Goal: Transaction & Acquisition: Purchase product/service

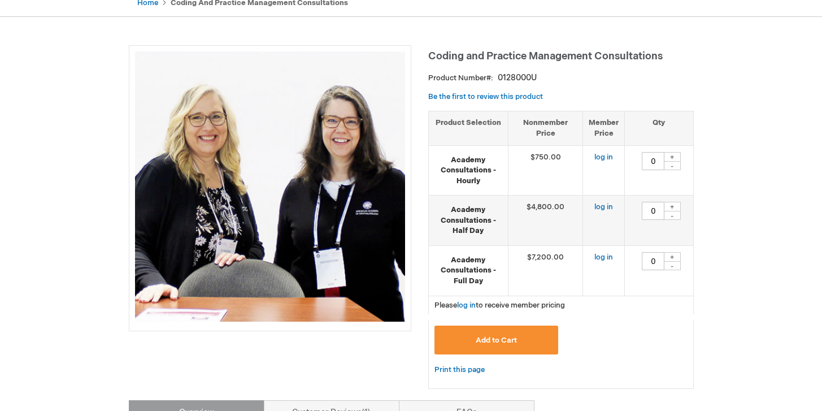
scroll to position [120, 0]
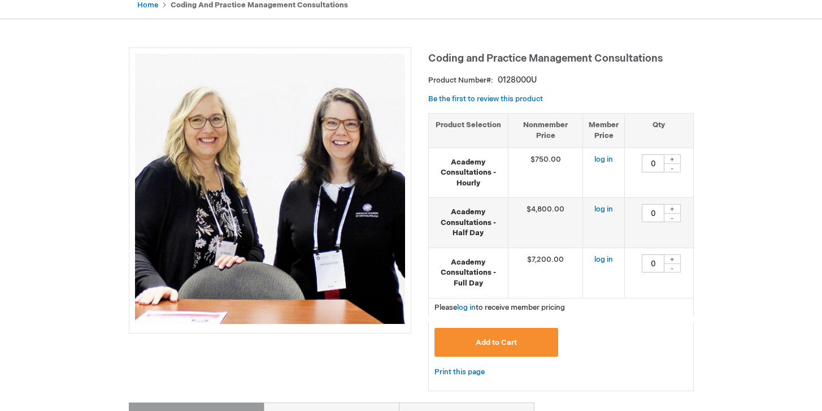
click at [672, 162] on div "+" at bounding box center [672, 159] width 17 height 10
click at [674, 160] on div "+" at bounding box center [672, 159] width 17 height 10
type input "2"
click at [604, 162] on link "log in" at bounding box center [604, 159] width 19 height 9
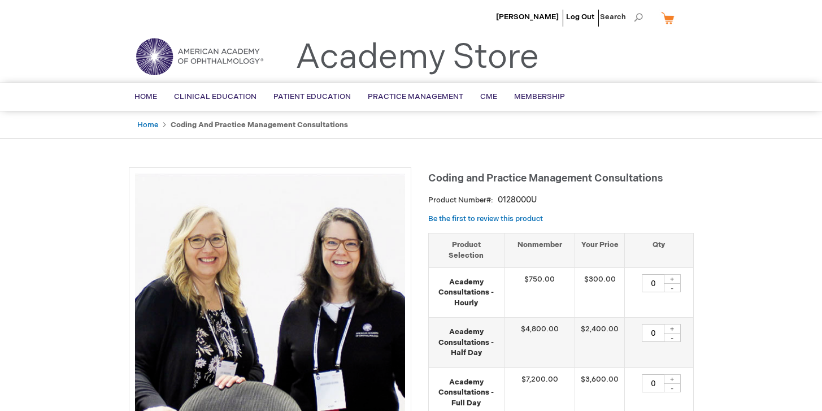
click at [672, 274] on div "+" at bounding box center [672, 279] width 17 height 10
type input "2"
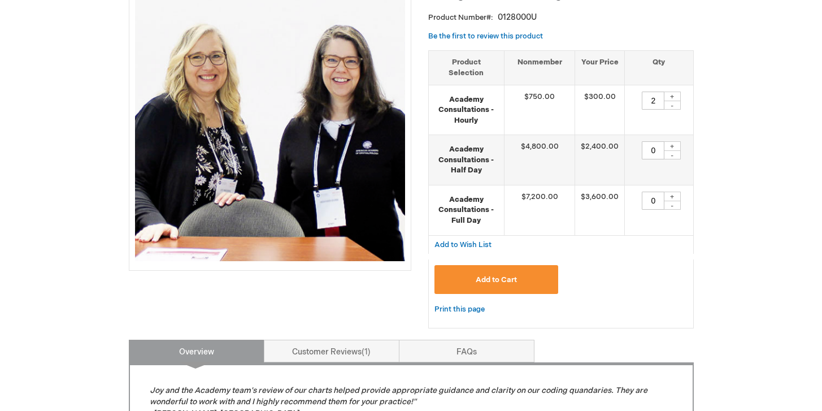
scroll to position [200, 0]
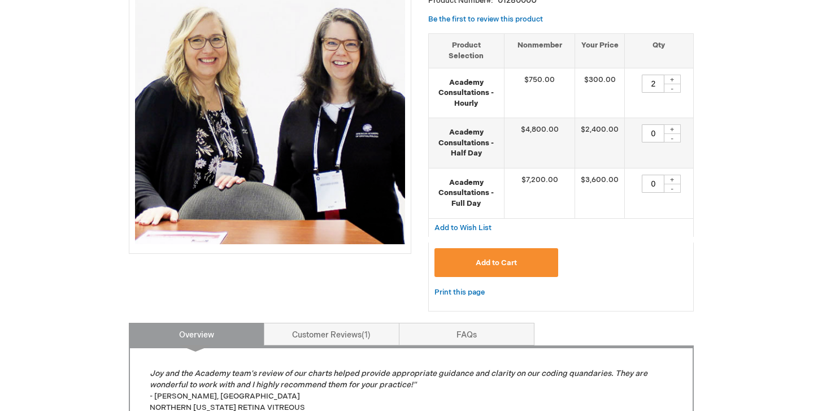
click at [482, 258] on span "Add to Cart" at bounding box center [496, 262] width 41 height 9
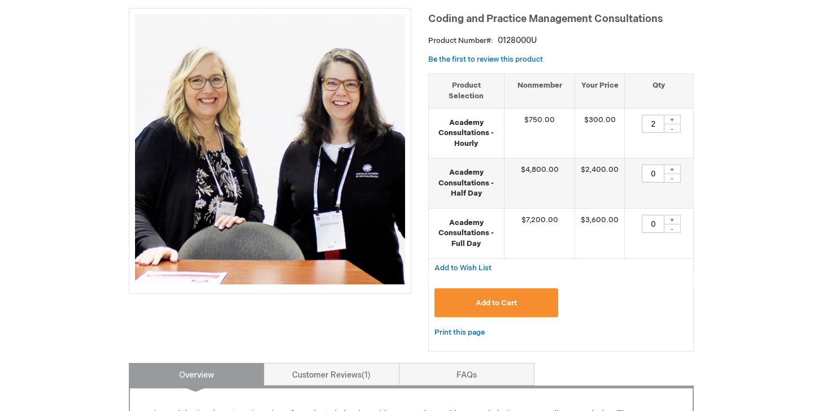
scroll to position [171, 0]
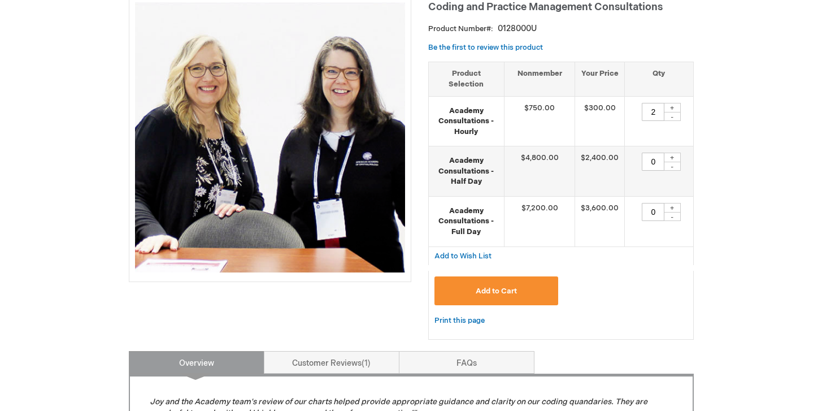
click at [492, 287] on span "Add to Cart" at bounding box center [496, 291] width 41 height 9
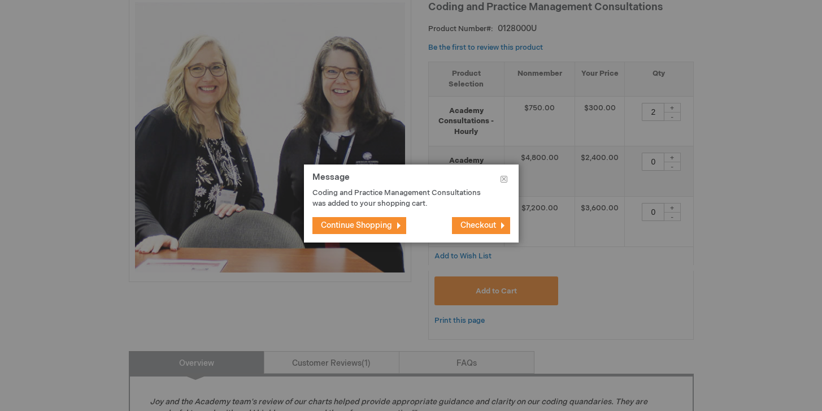
click at [474, 226] on span "Checkout" at bounding box center [479, 225] width 36 height 10
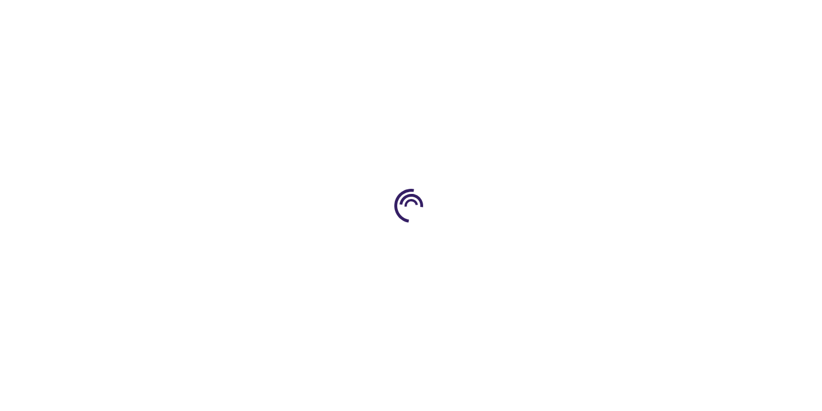
select select "US"
select select "54"
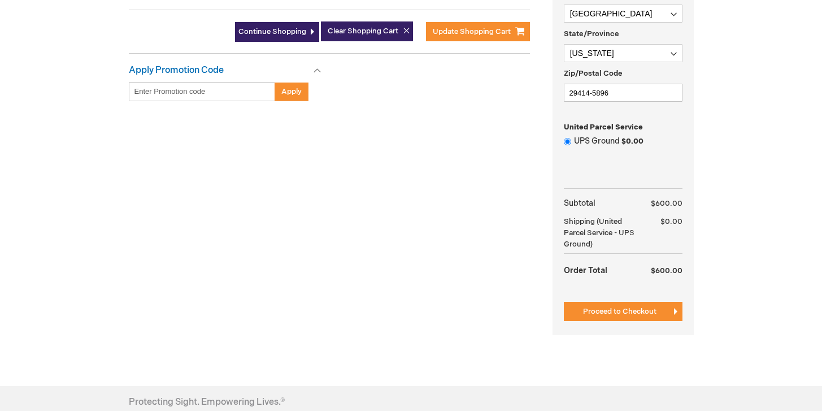
scroll to position [392, 0]
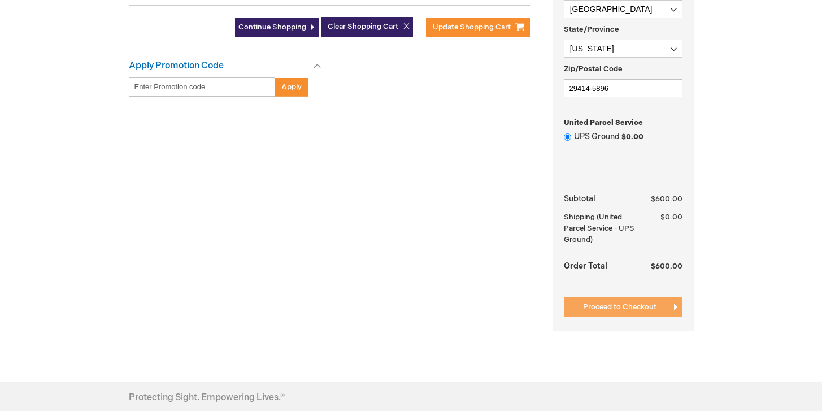
click at [617, 306] on span "Proceed to Checkout" at bounding box center [619, 306] width 73 height 9
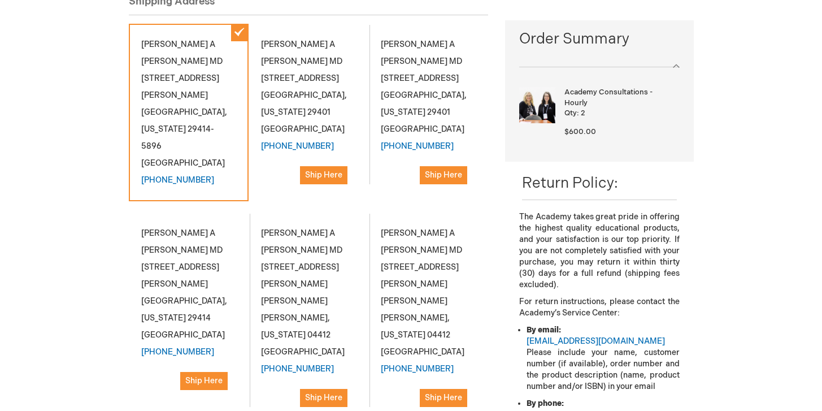
scroll to position [161, 0]
click at [302, 98] on div "Michael A Johnson MD 24 King Street Charleston , South Carolina 29401 United St…" at bounding box center [309, 109] width 120 height 173
click at [322, 170] on span "Ship Here" at bounding box center [323, 175] width 37 height 10
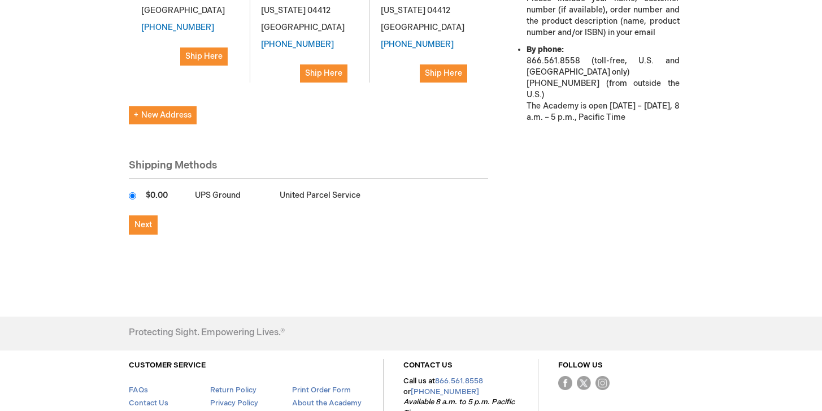
scroll to position [531, 0]
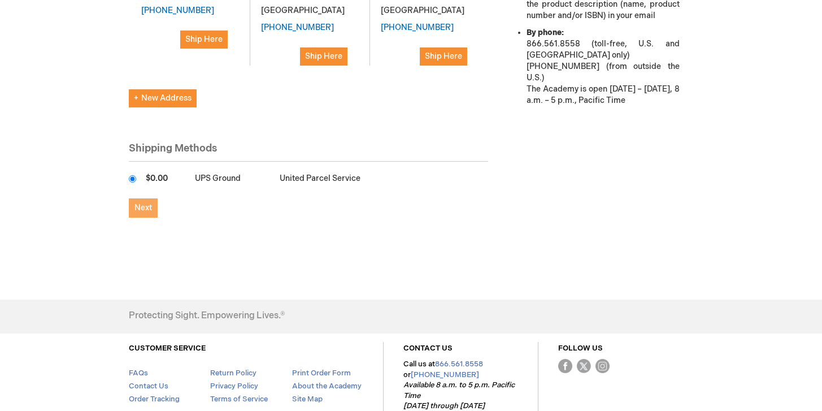
click at [147, 203] on span "Next" at bounding box center [144, 208] width 18 height 10
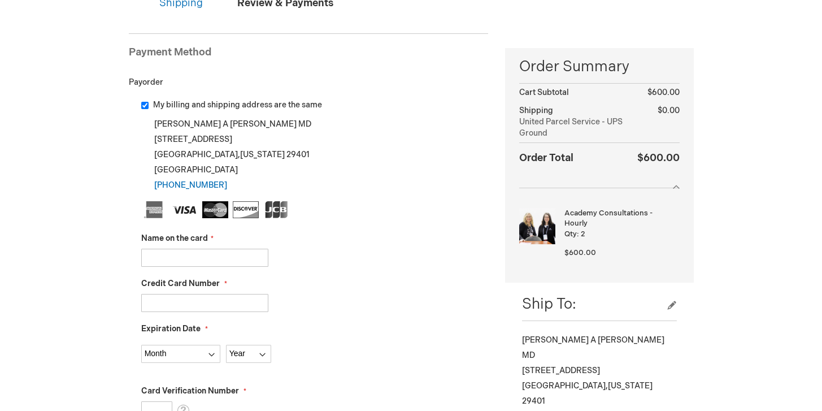
scroll to position [136, 0]
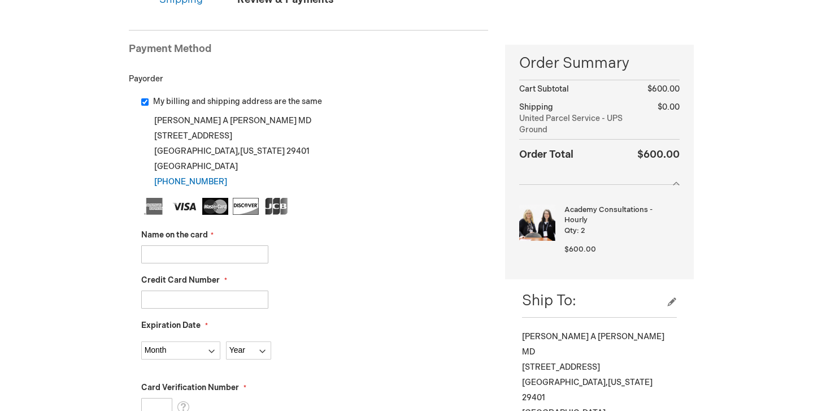
click at [233, 253] on input "Name on the card" at bounding box center [204, 254] width 127 height 18
type input "michael a johnson"
type input "374355114833334"
select select "9"
select select "2028"
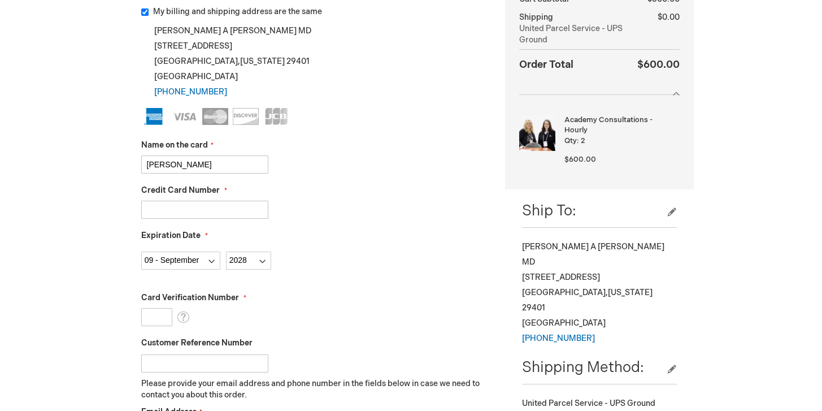
scroll to position [249, 0]
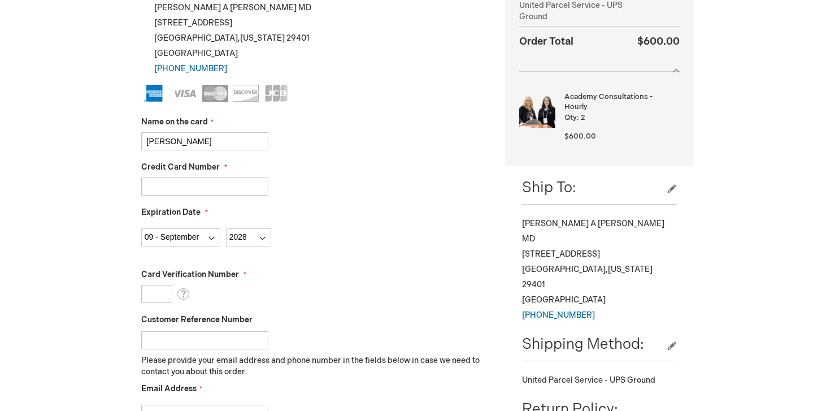
click at [159, 297] on input "Card Verification Number" at bounding box center [156, 294] width 31 height 18
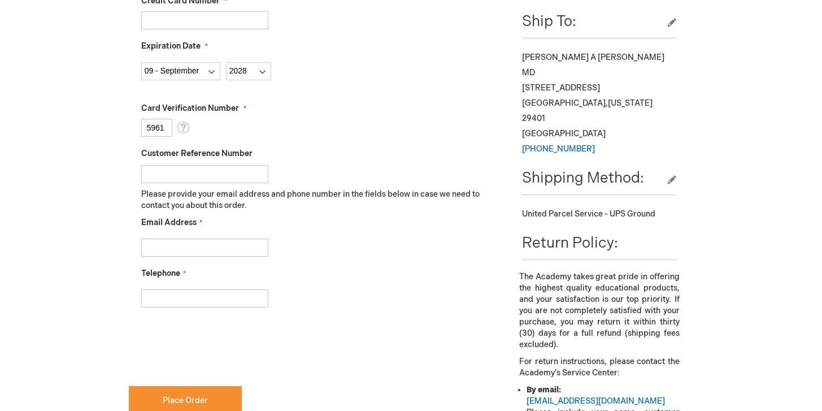
type input "5961"
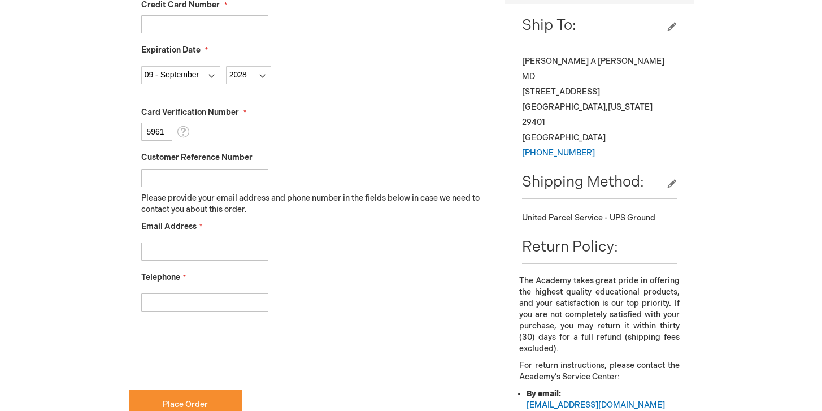
click at [175, 246] on input "Email Address" at bounding box center [204, 251] width 127 height 18
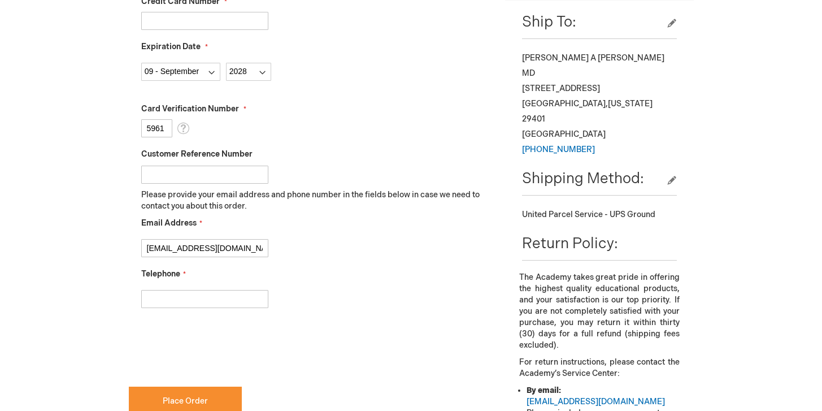
type input "[EMAIL_ADDRESS][DOMAIN_NAME]"
click at [157, 297] on input "Telephone" at bounding box center [204, 299] width 127 height 18
type input "2074041060"
checkbox input "true"
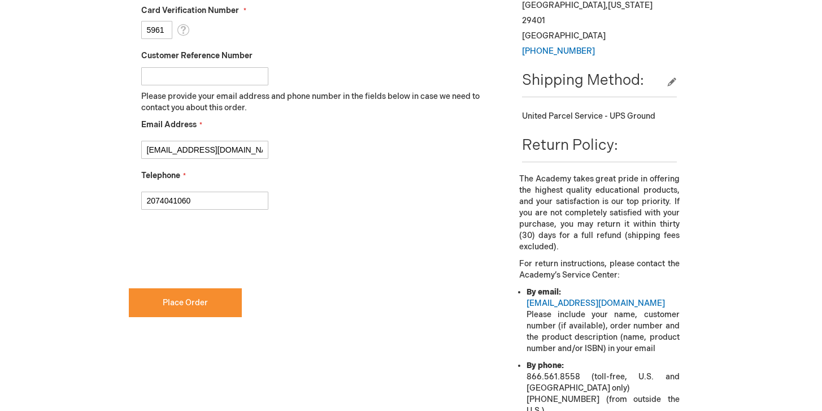
scroll to position [517, 0]
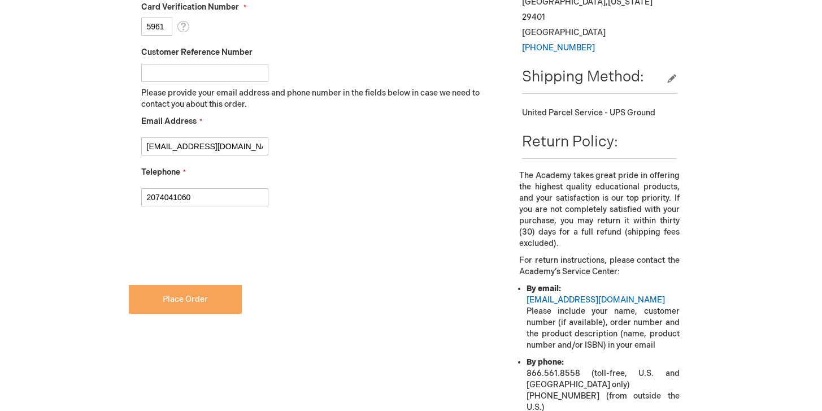
click at [209, 301] on button "Place Order" at bounding box center [185, 299] width 113 height 29
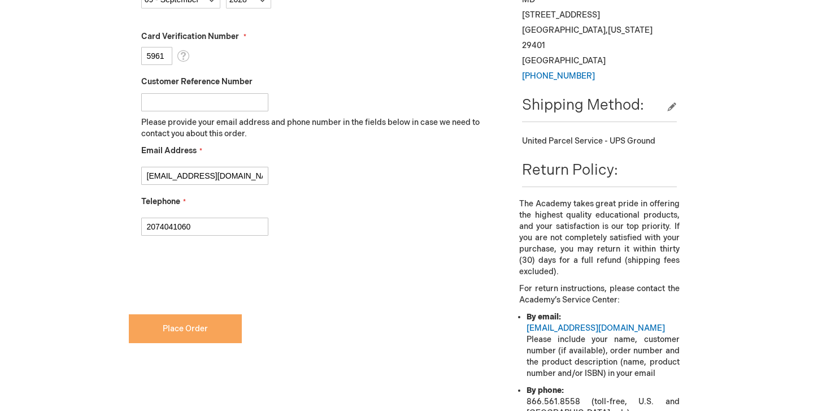
scroll to position [547, 0]
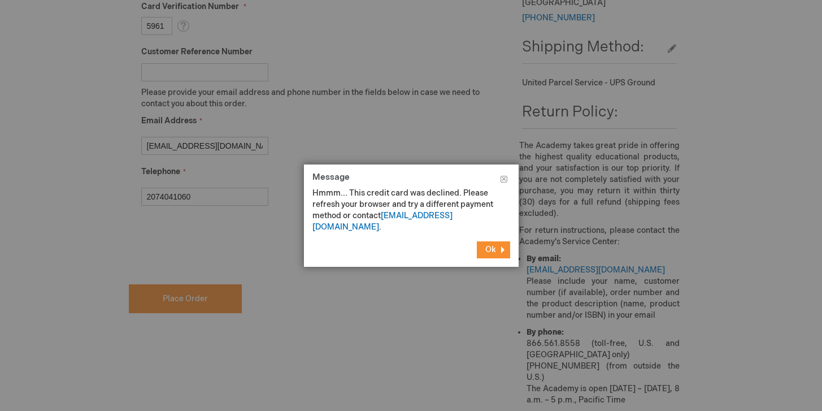
click at [482, 241] on button "Ok" at bounding box center [493, 249] width 33 height 17
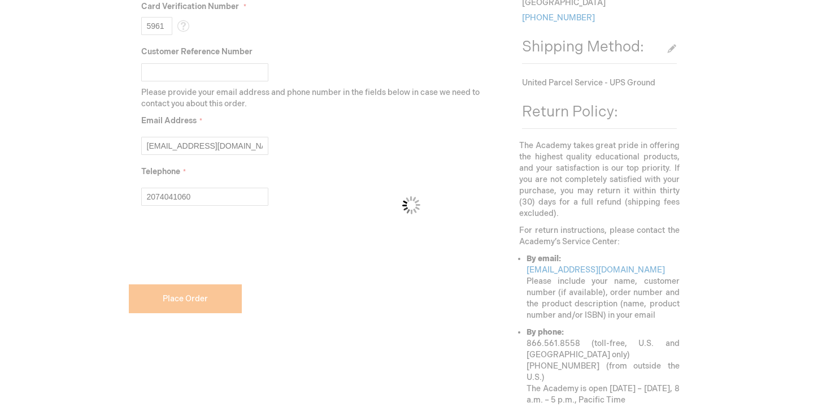
click at [165, 25] on div "Please wait..." at bounding box center [411, 205] width 822 height 411
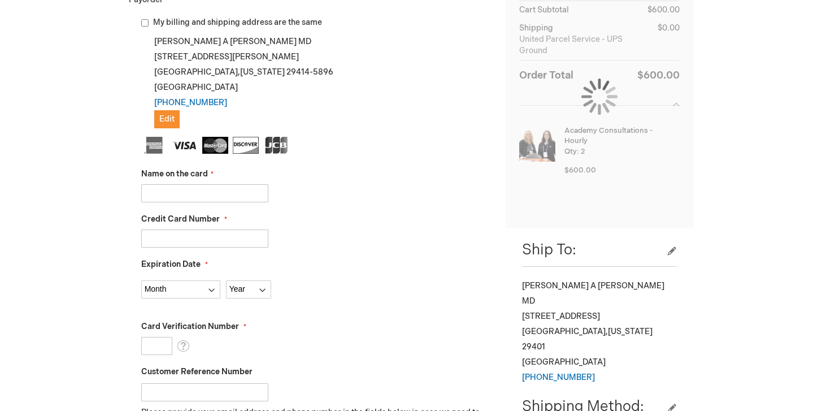
scroll to position [240, 0]
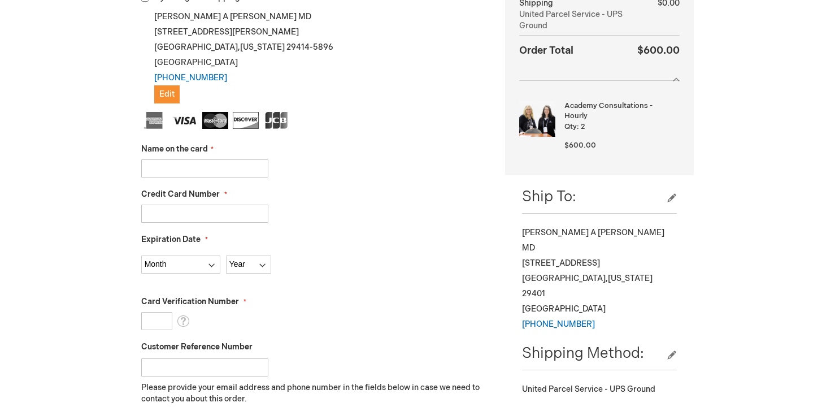
click at [183, 170] on input "Name on the card" at bounding box center [204, 168] width 127 height 18
type input "[PERSON_NAME]"
type input "[CREDIT_CARD_NUMBER]"
select select "9"
select select "2028"
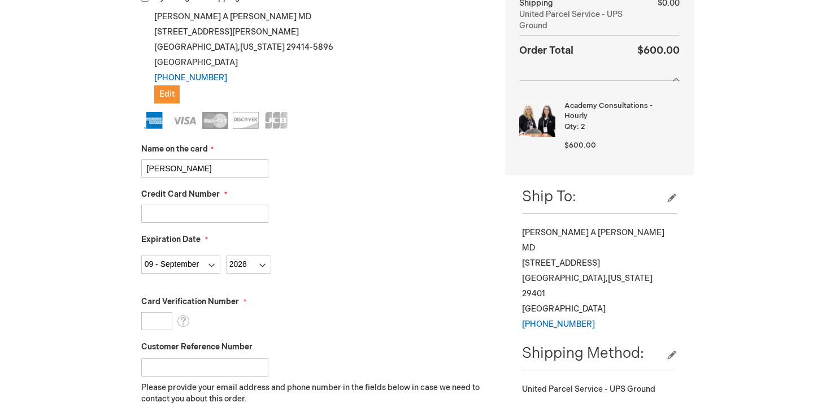
click at [161, 323] on input "Card Verification Number" at bounding box center [156, 321] width 31 height 18
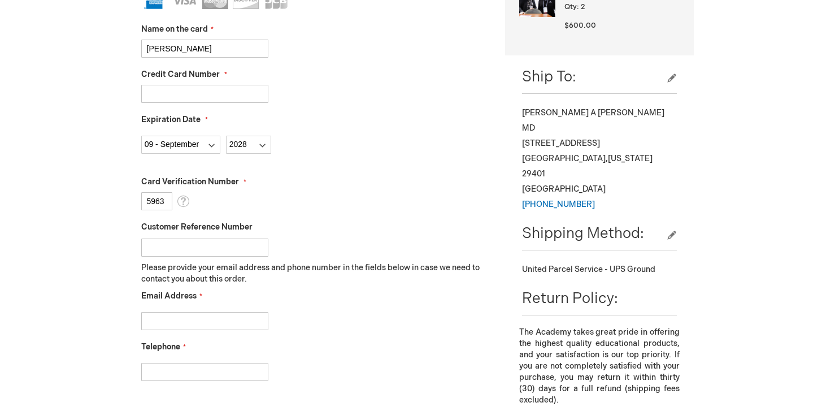
scroll to position [361, 0]
type input "5963"
click at [176, 318] on input "Email Address" at bounding box center [204, 320] width 127 height 18
type input "johnsonretina@gmail.com"
click at [183, 368] on input "Telephone" at bounding box center [204, 371] width 127 height 18
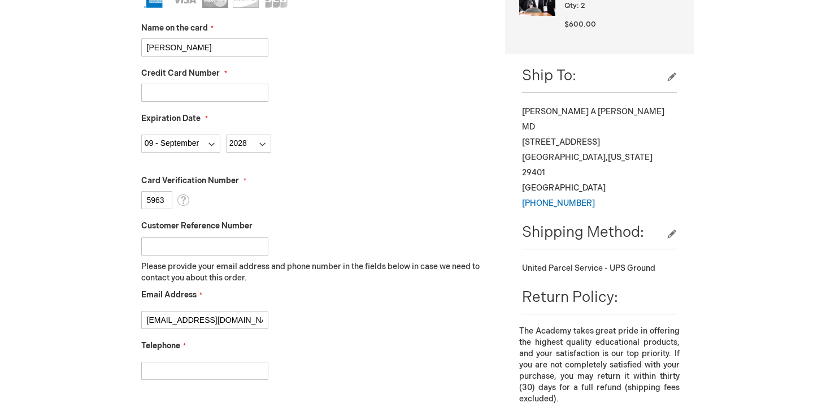
type input "2074041060"
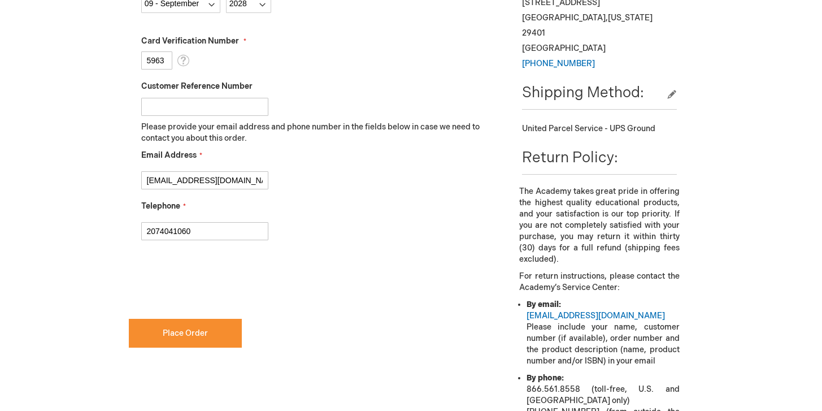
scroll to position [504, 0]
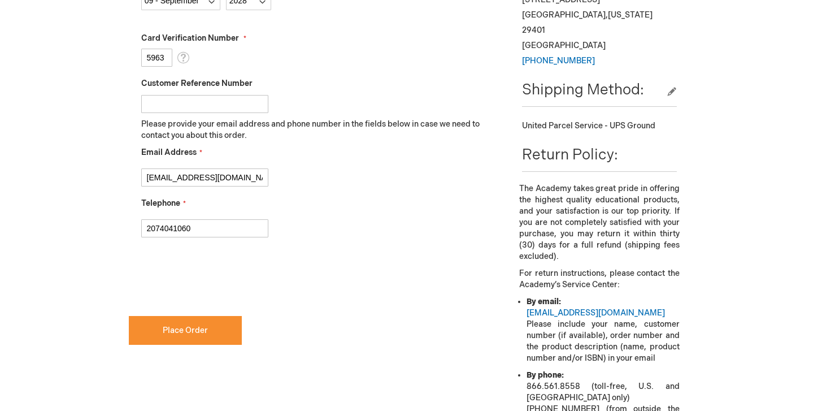
checkbox input "true"
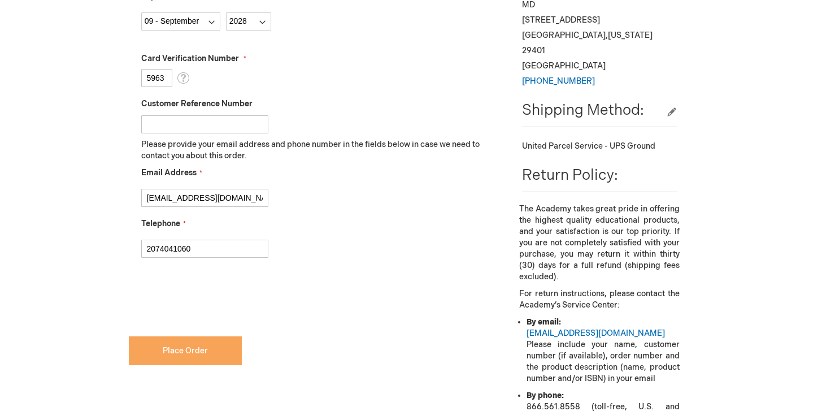
scroll to position [492, 0]
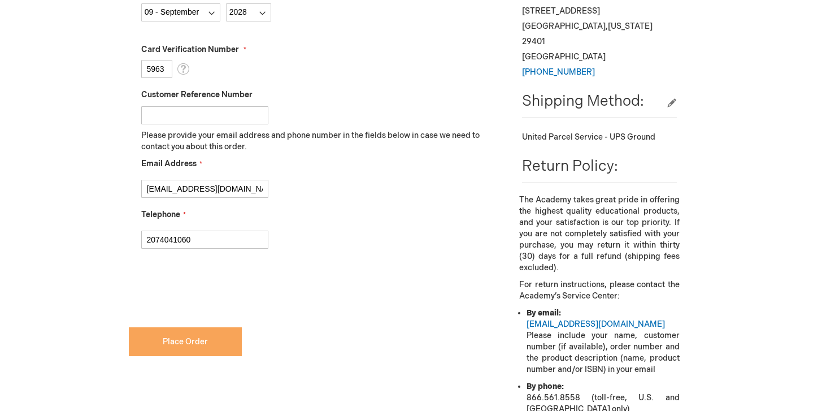
click at [190, 344] on span "Place Order" at bounding box center [185, 342] width 45 height 10
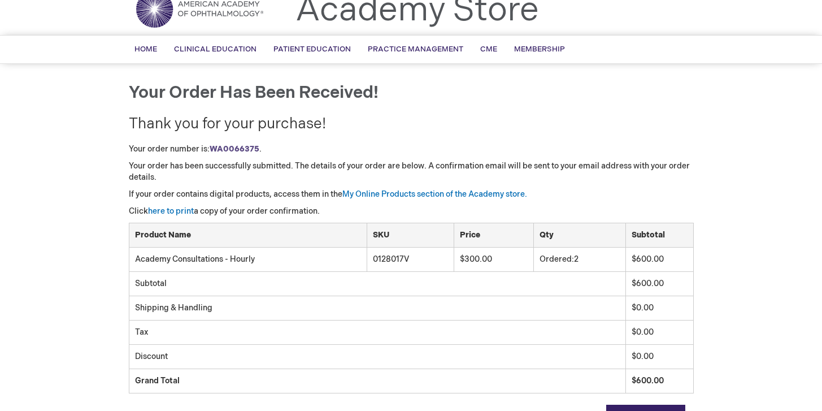
scroll to position [47, 0]
drag, startPoint x: 261, startPoint y: 149, endPoint x: 214, endPoint y: 189, distance: 61.7
click at [211, 149] on p "Your order number is: WA0066375 ." at bounding box center [411, 149] width 565 height 11
copy p "WA0066375 ."
